Goal: Information Seeking & Learning: Learn about a topic

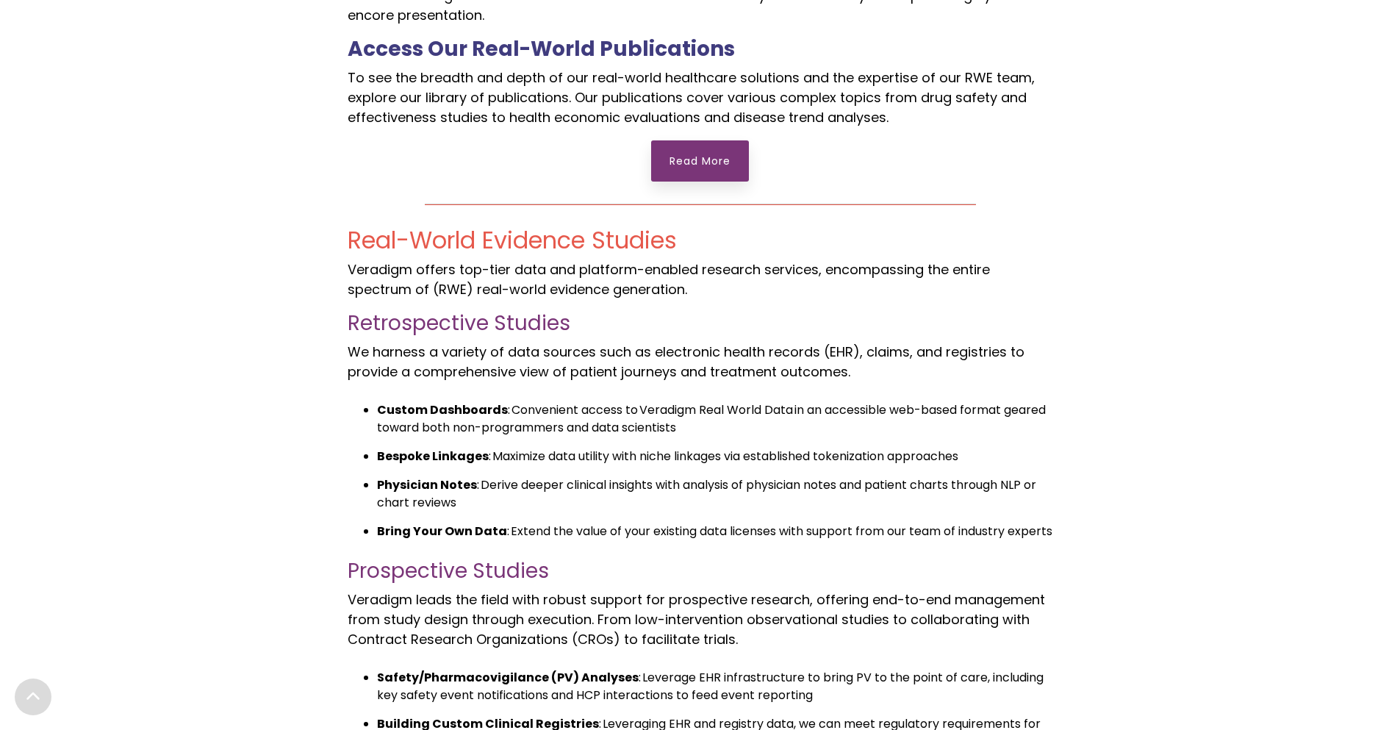
scroll to position [1029, 0]
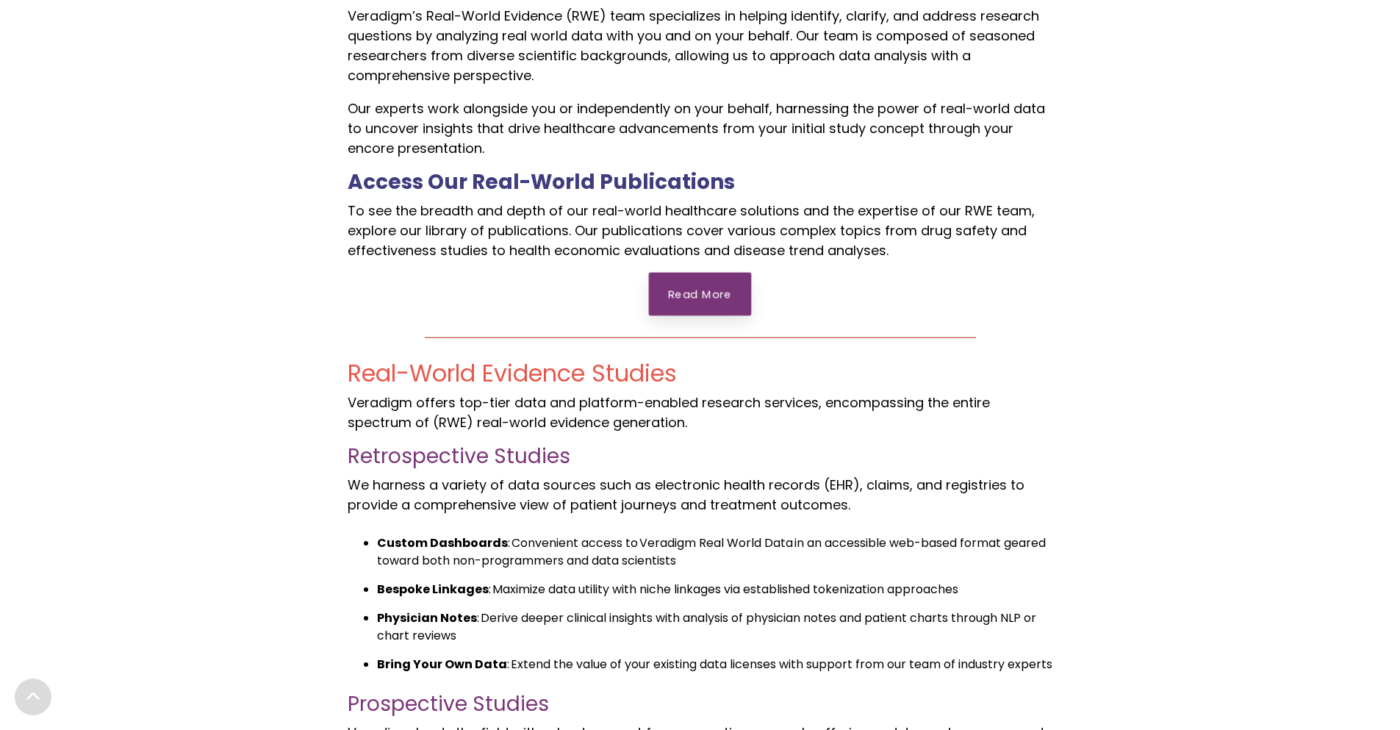
click at [682, 287] on link "Read More" at bounding box center [700, 294] width 103 height 43
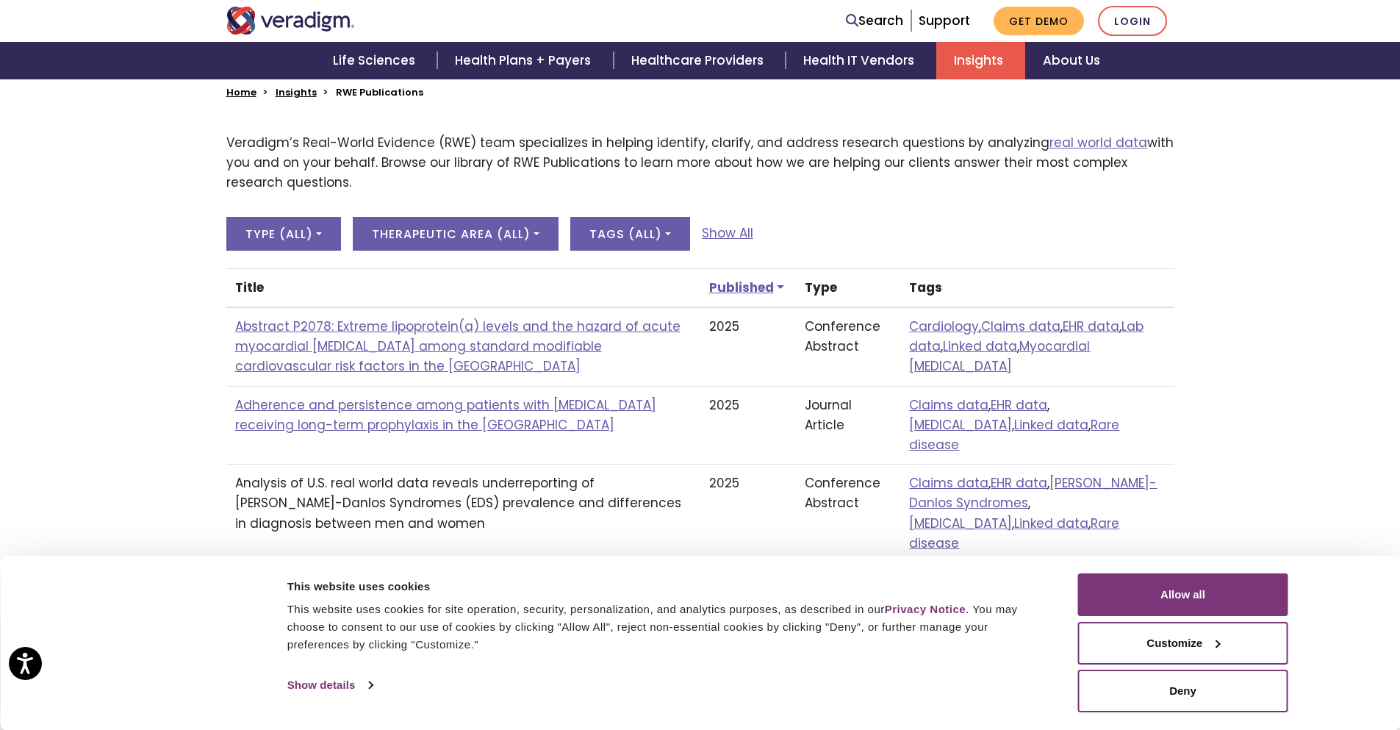
scroll to position [441, 0]
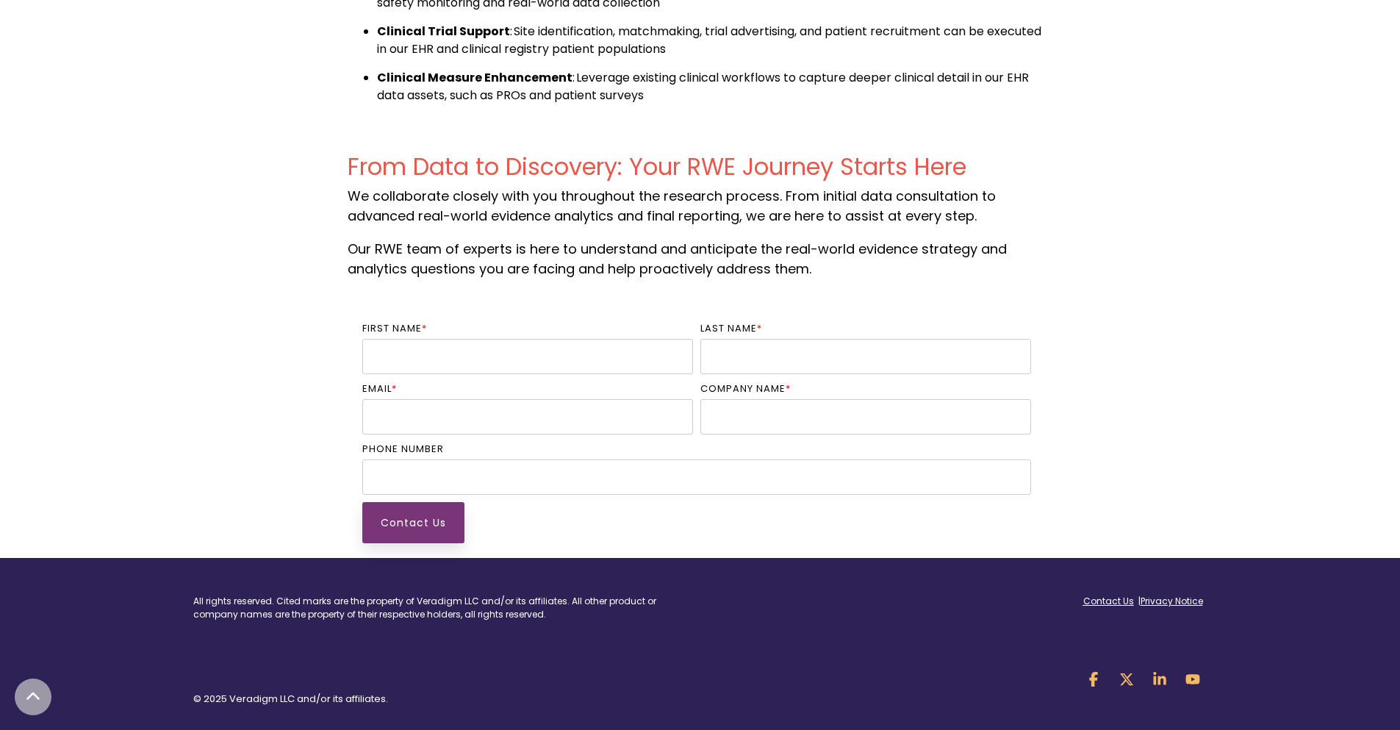
scroll to position [1916, 0]
